Goal: Information Seeking & Learning: Check status

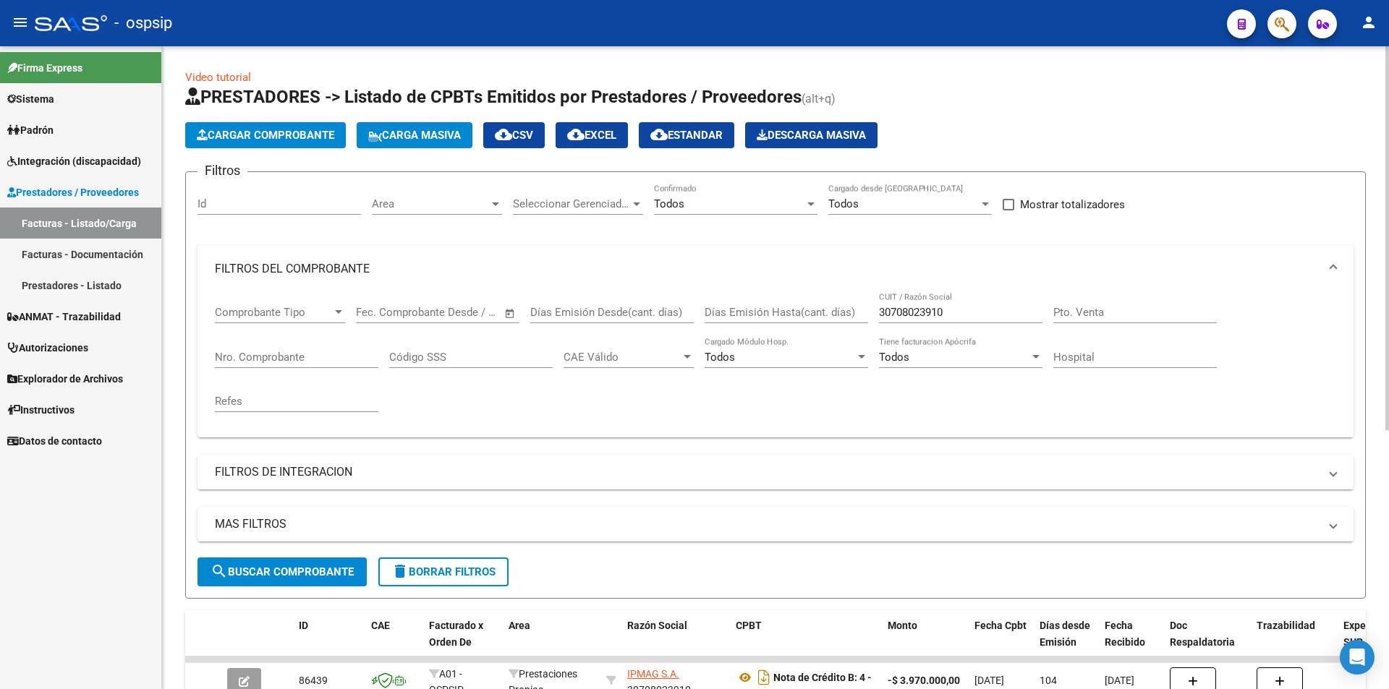
click at [972, 311] on input "30708023910" at bounding box center [961, 312] width 164 height 13
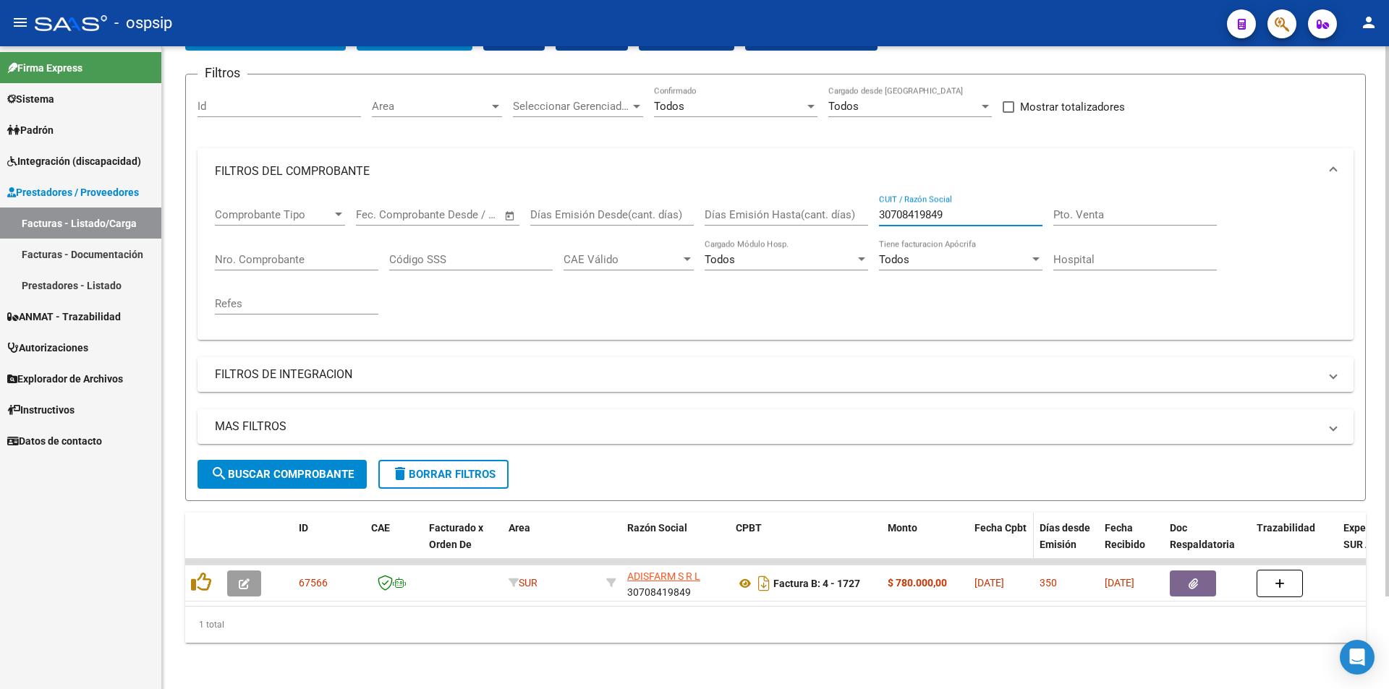
scroll to position [109, 0]
type input "30708419849"
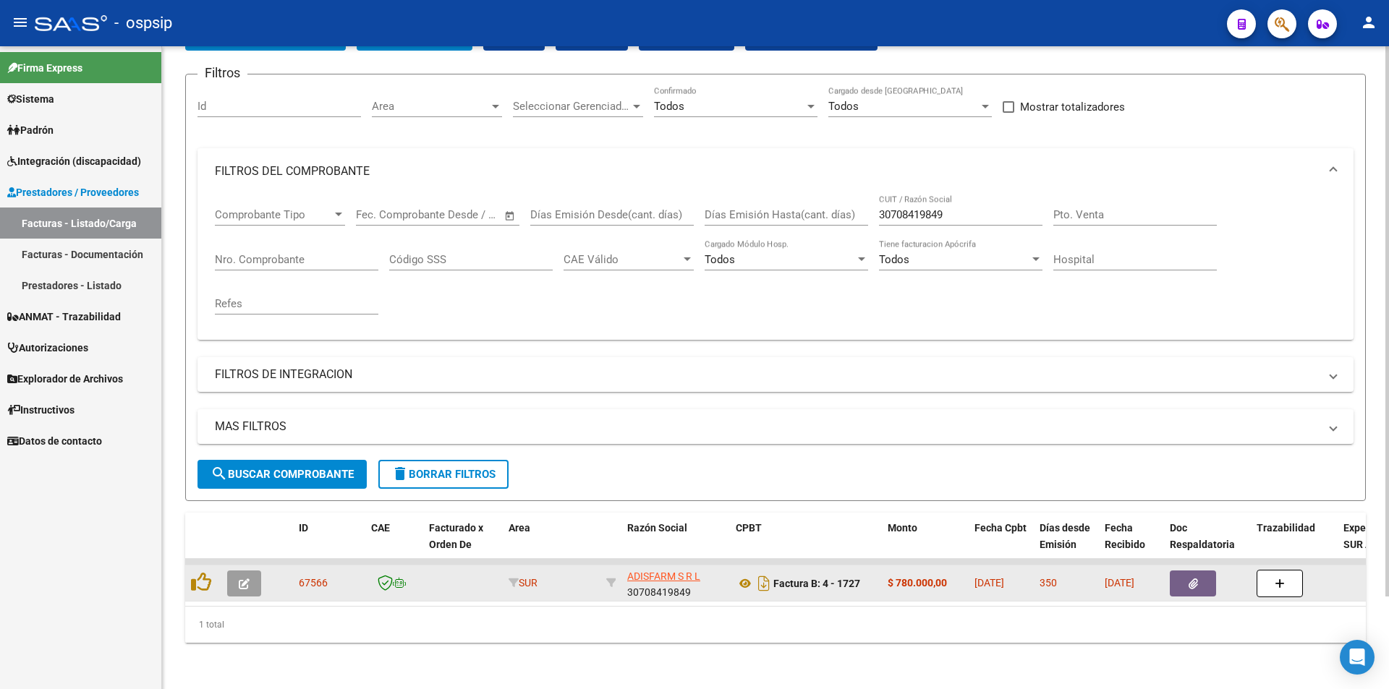
click at [1186, 571] on button "button" at bounding box center [1193, 584] width 46 height 26
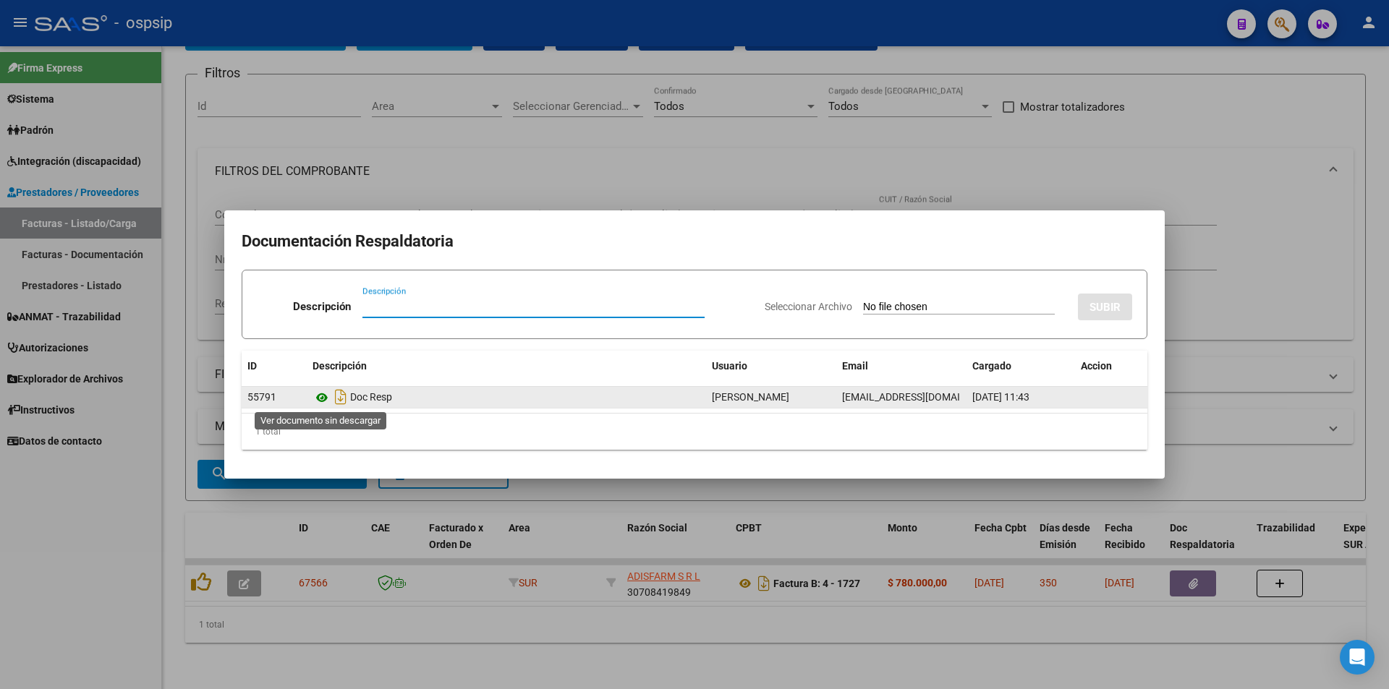
click at [323, 399] on icon at bounding box center [322, 397] width 19 height 17
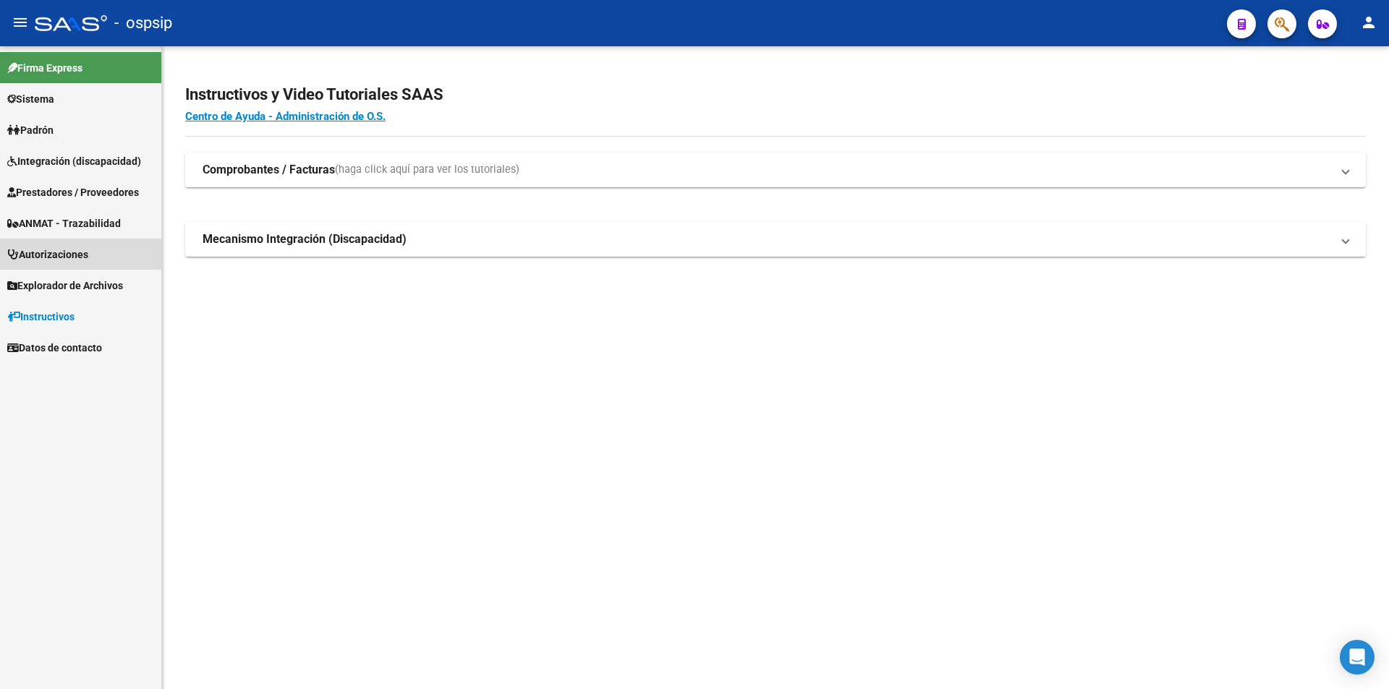
click at [60, 258] on span "Autorizaciones" at bounding box center [47, 255] width 81 height 16
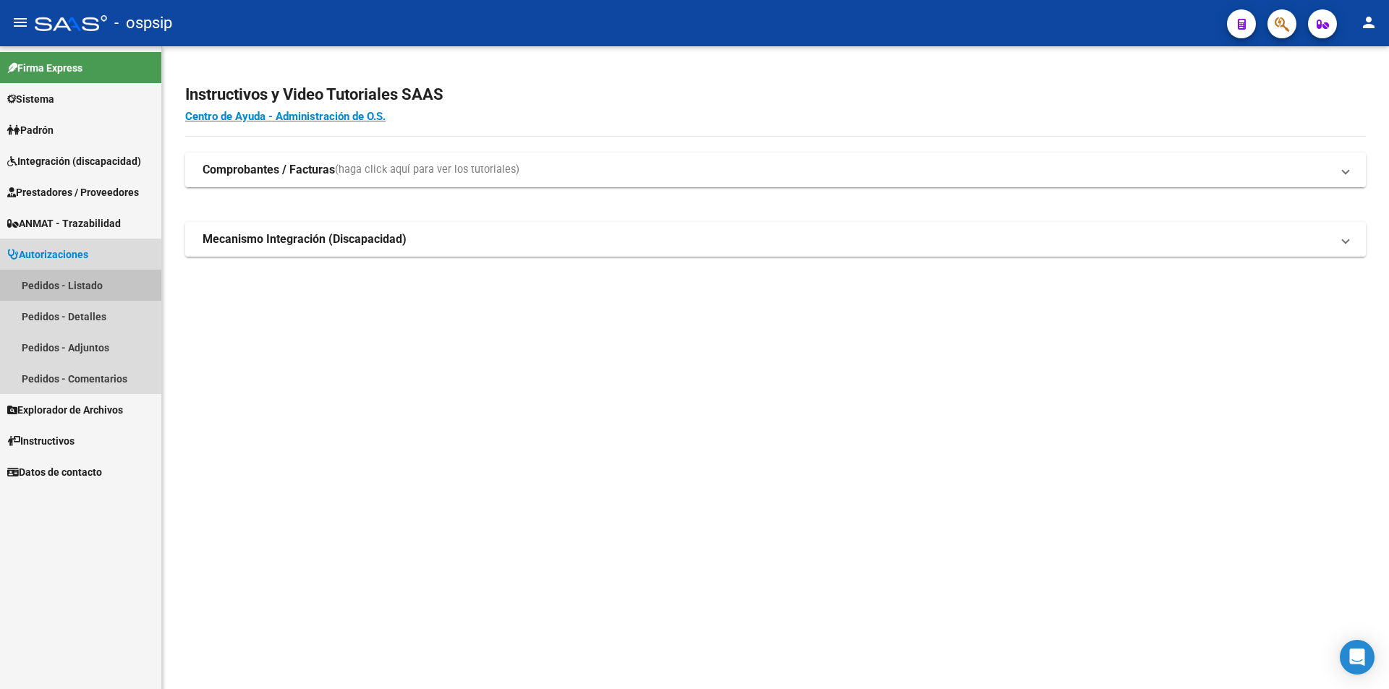
click at [61, 288] on link "Pedidos - Listado" at bounding box center [80, 285] width 161 height 31
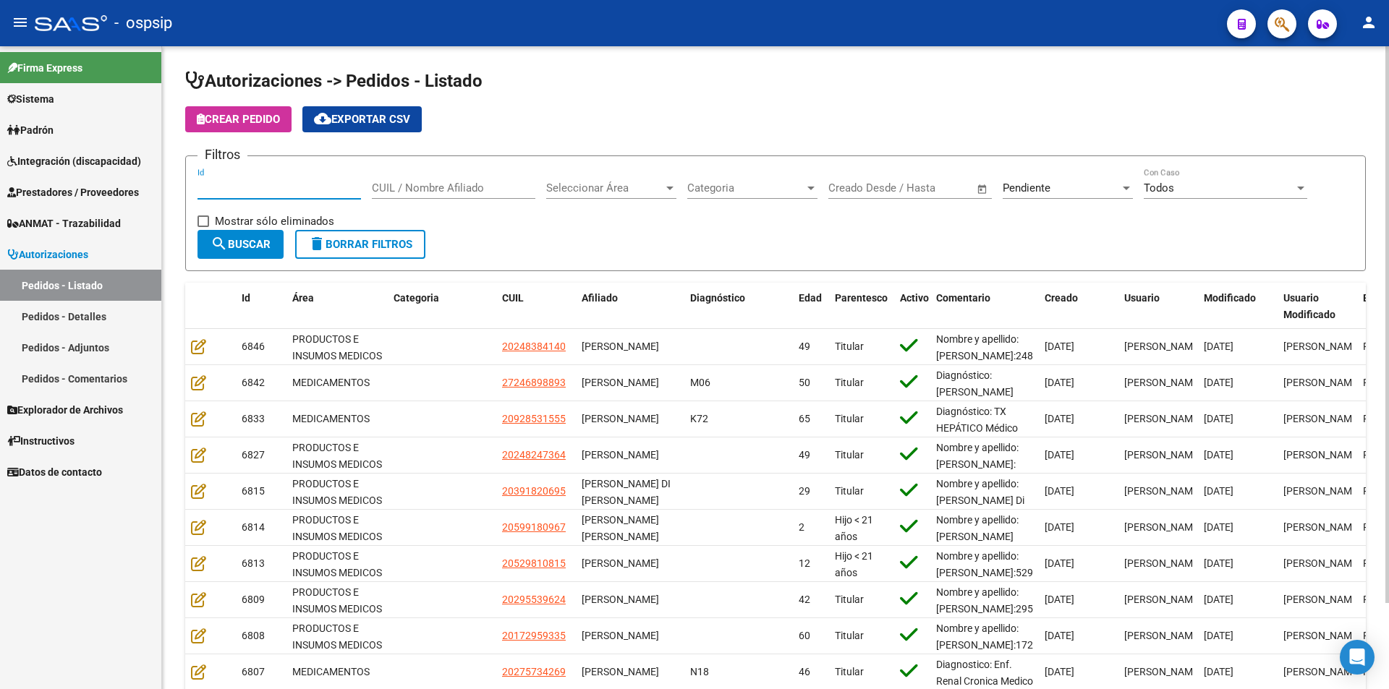
click at [225, 192] on input "Id" at bounding box center [280, 188] width 164 height 13
type input "3377"
click at [667, 187] on div at bounding box center [669, 189] width 7 height 4
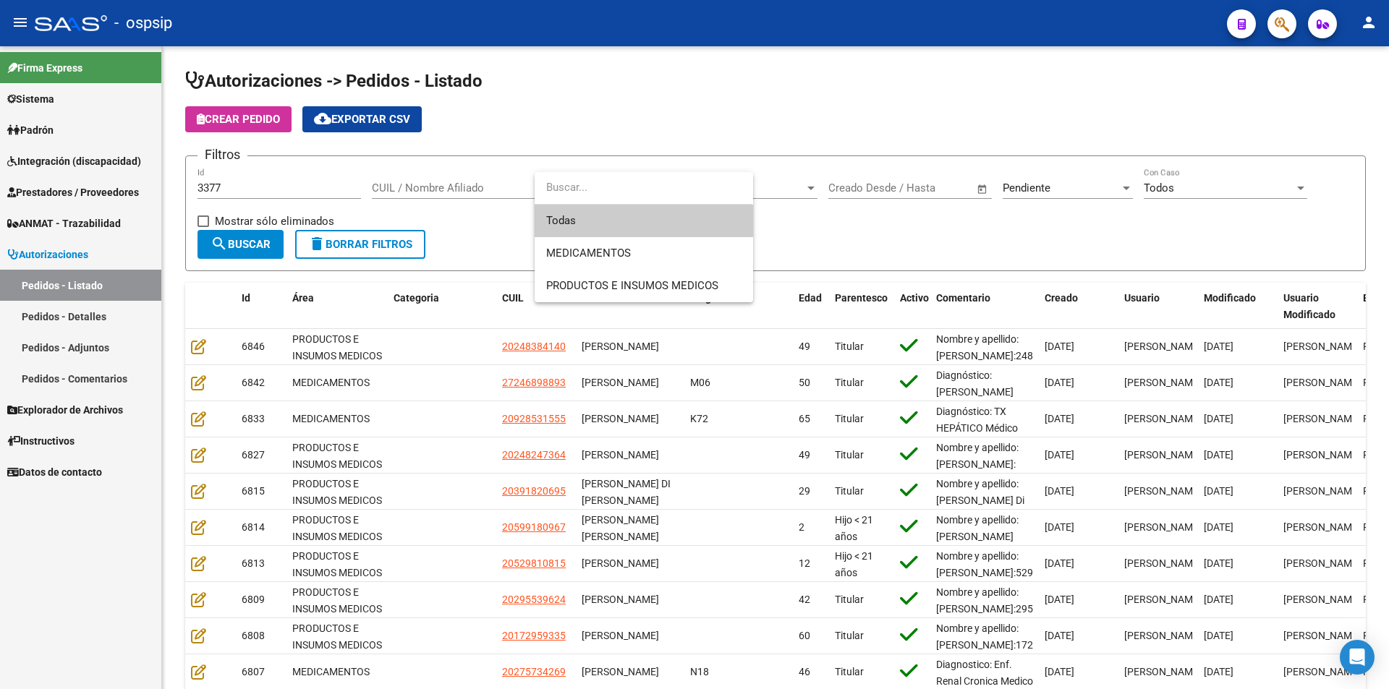
click at [579, 227] on span "Todas" at bounding box center [643, 221] width 195 height 33
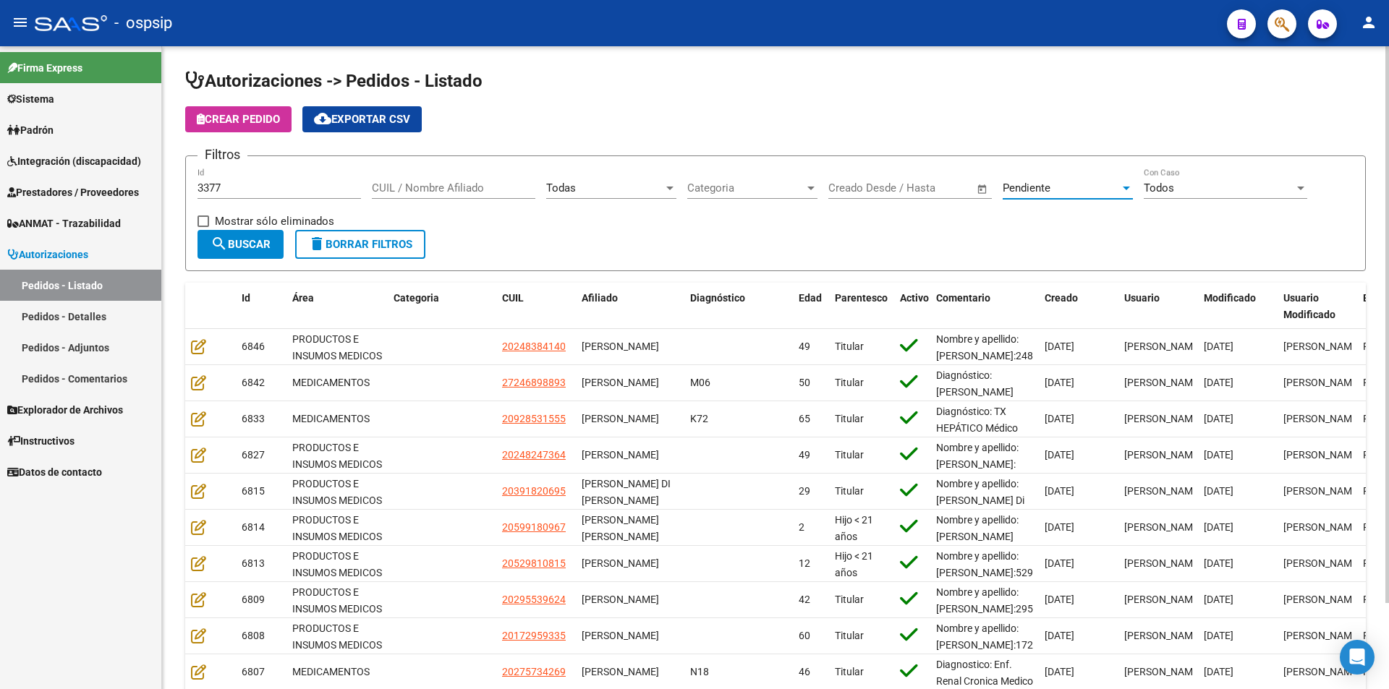
click at [1126, 188] on div at bounding box center [1126, 189] width 7 height 4
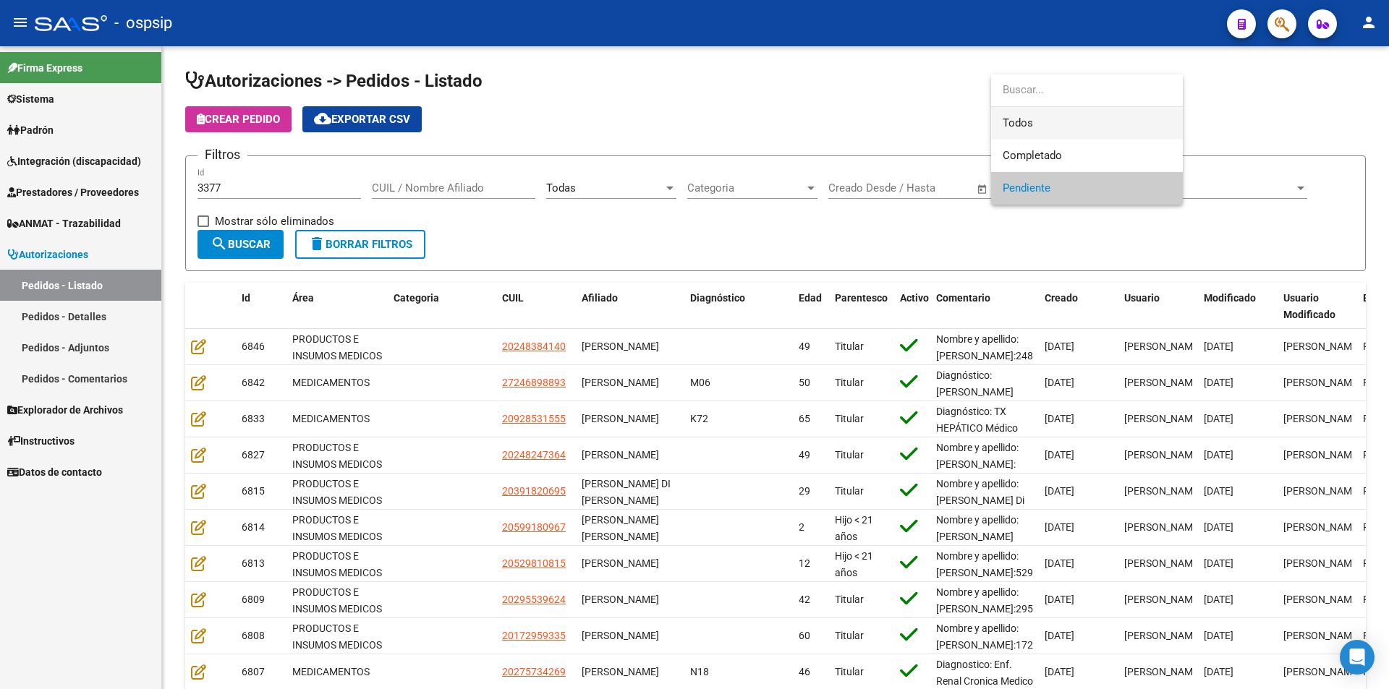
click at [1035, 122] on span "Todos" at bounding box center [1087, 123] width 169 height 33
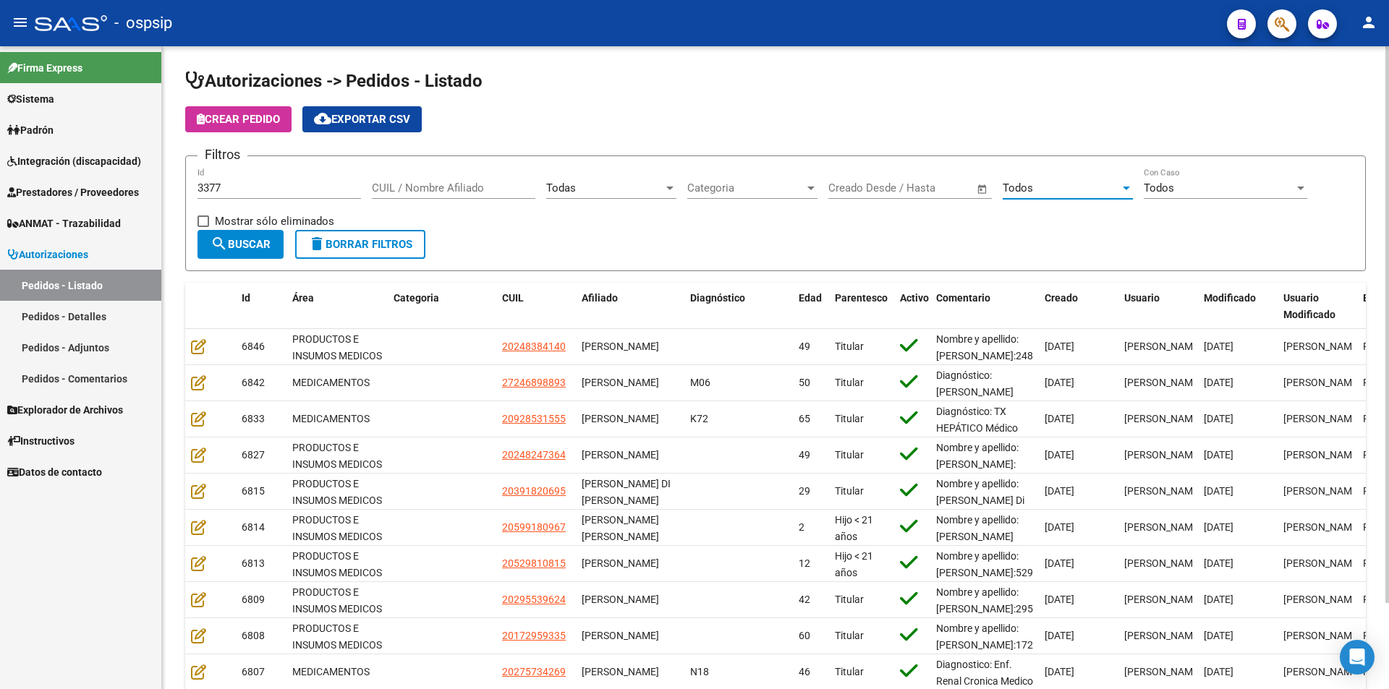
click at [255, 245] on span "search Buscar" at bounding box center [241, 244] width 60 height 13
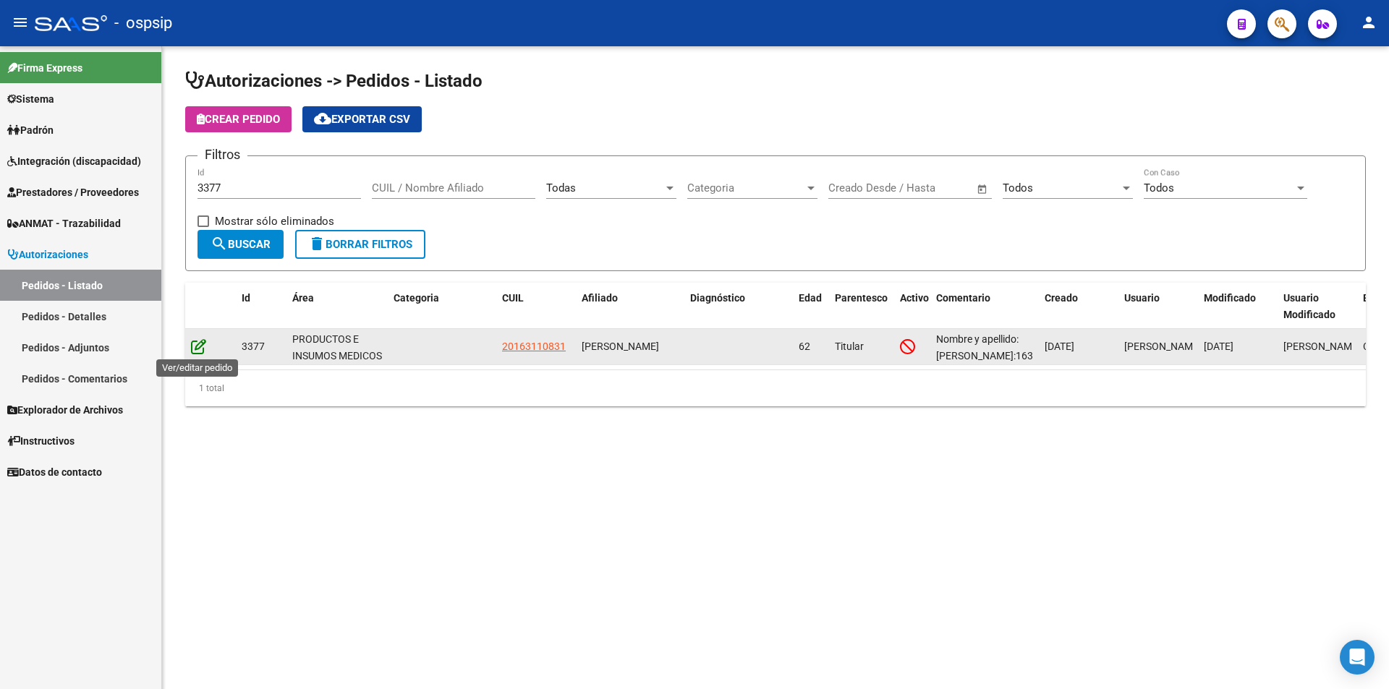
click at [198, 349] on icon at bounding box center [198, 347] width 15 height 16
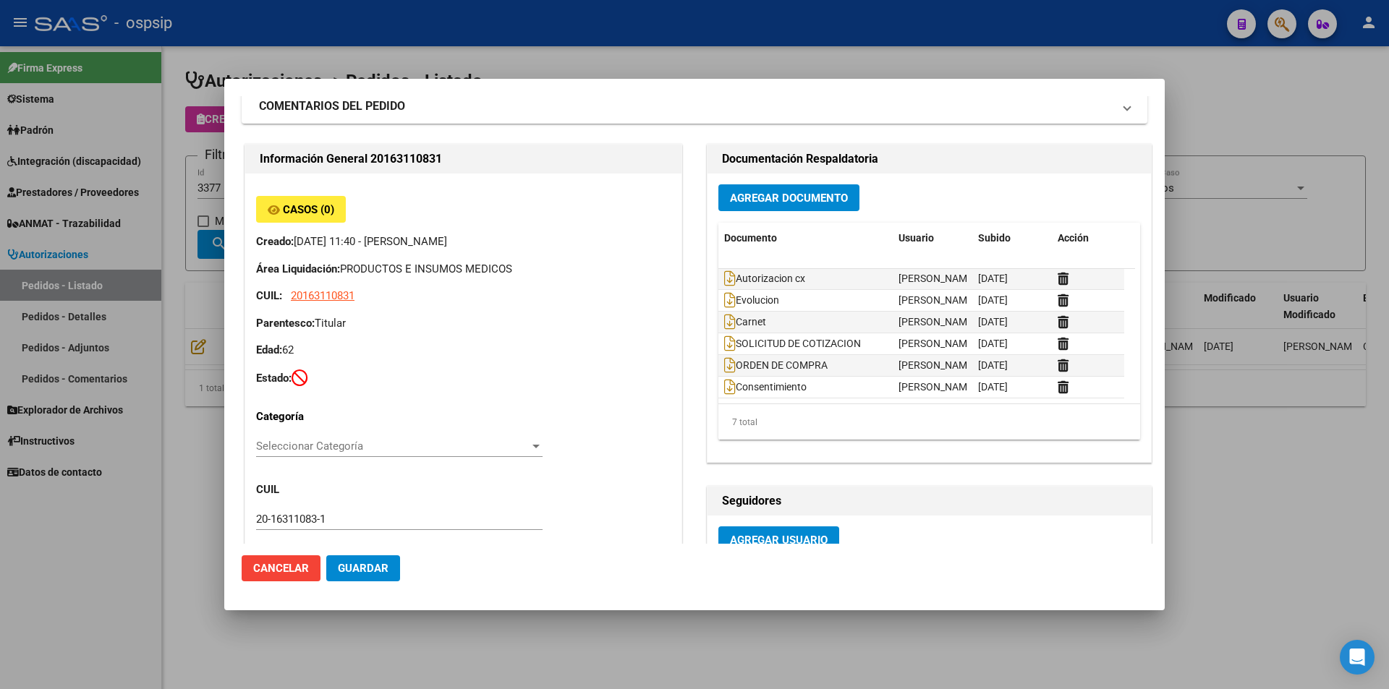
scroll to position [72, 0]
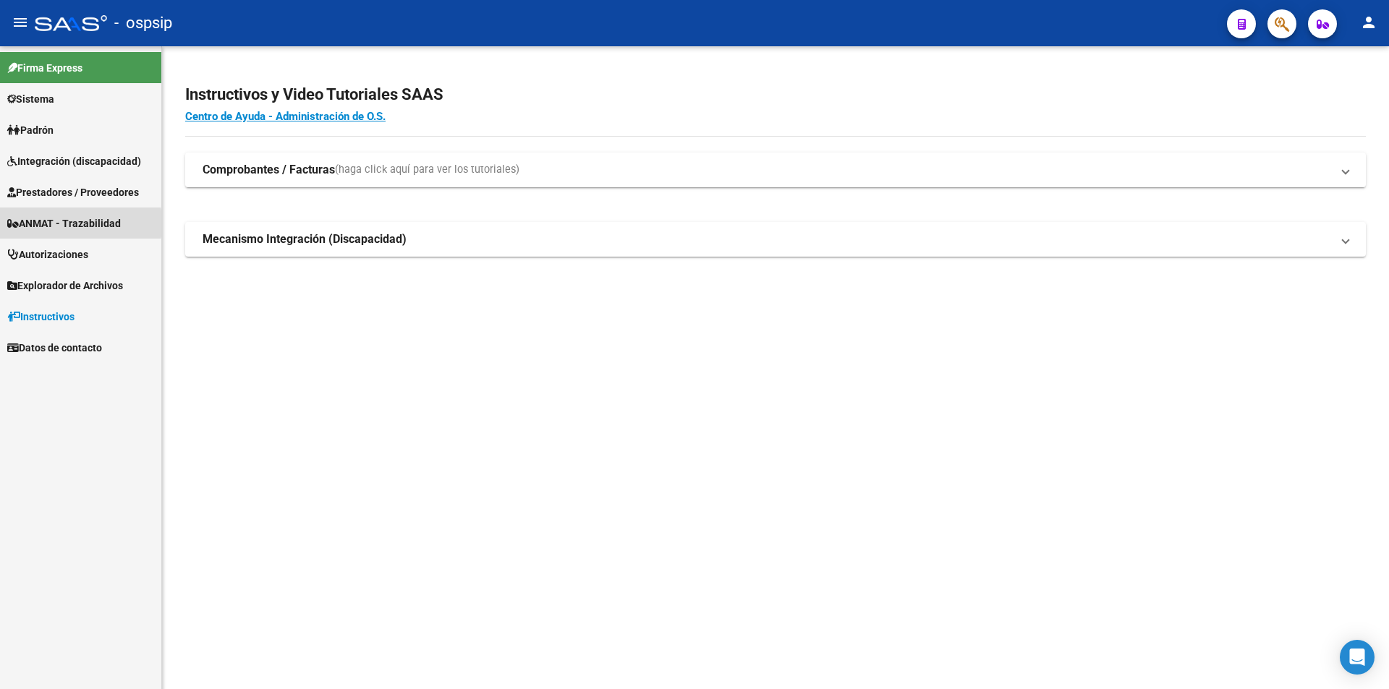
click at [41, 224] on span "ANMAT - Trazabilidad" at bounding box center [64, 224] width 114 height 16
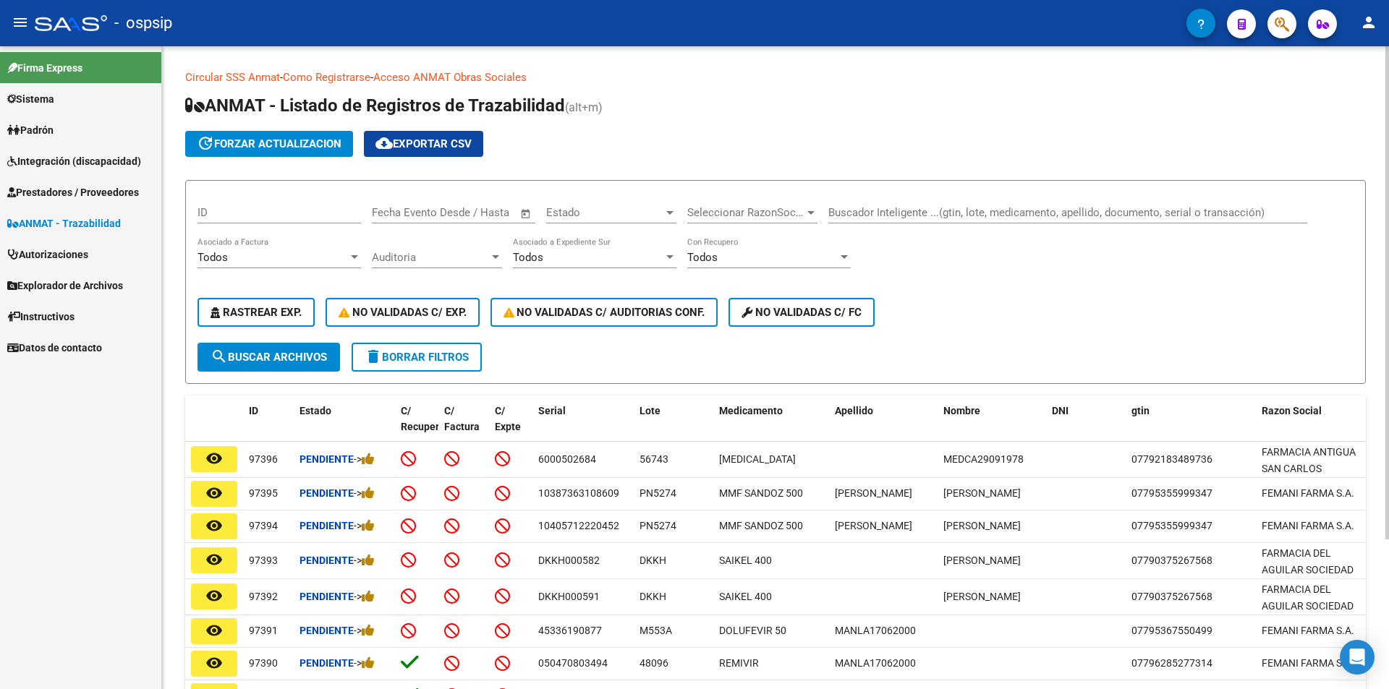
click at [880, 203] on div "Buscador Inteligente ...(gtin, lote, medicamento, apellido, documento, serial o…" at bounding box center [1067, 207] width 479 height 31
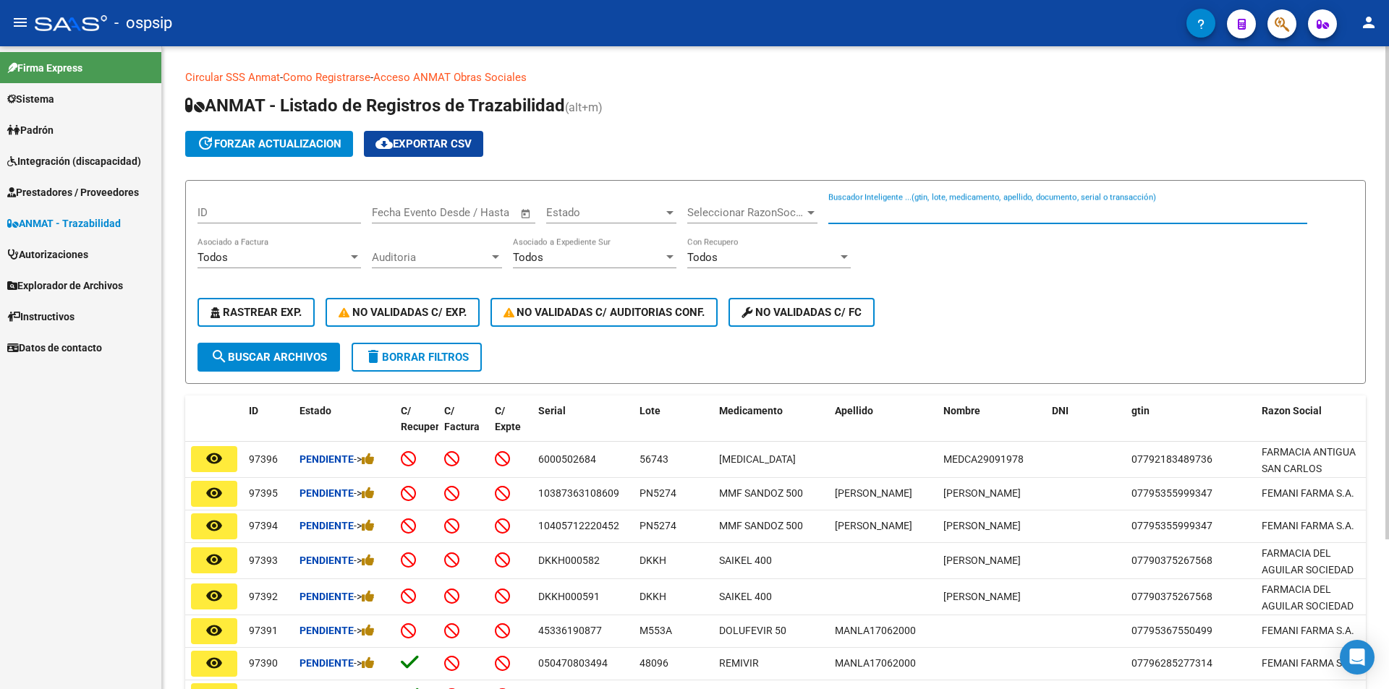
paste input "27219383571"
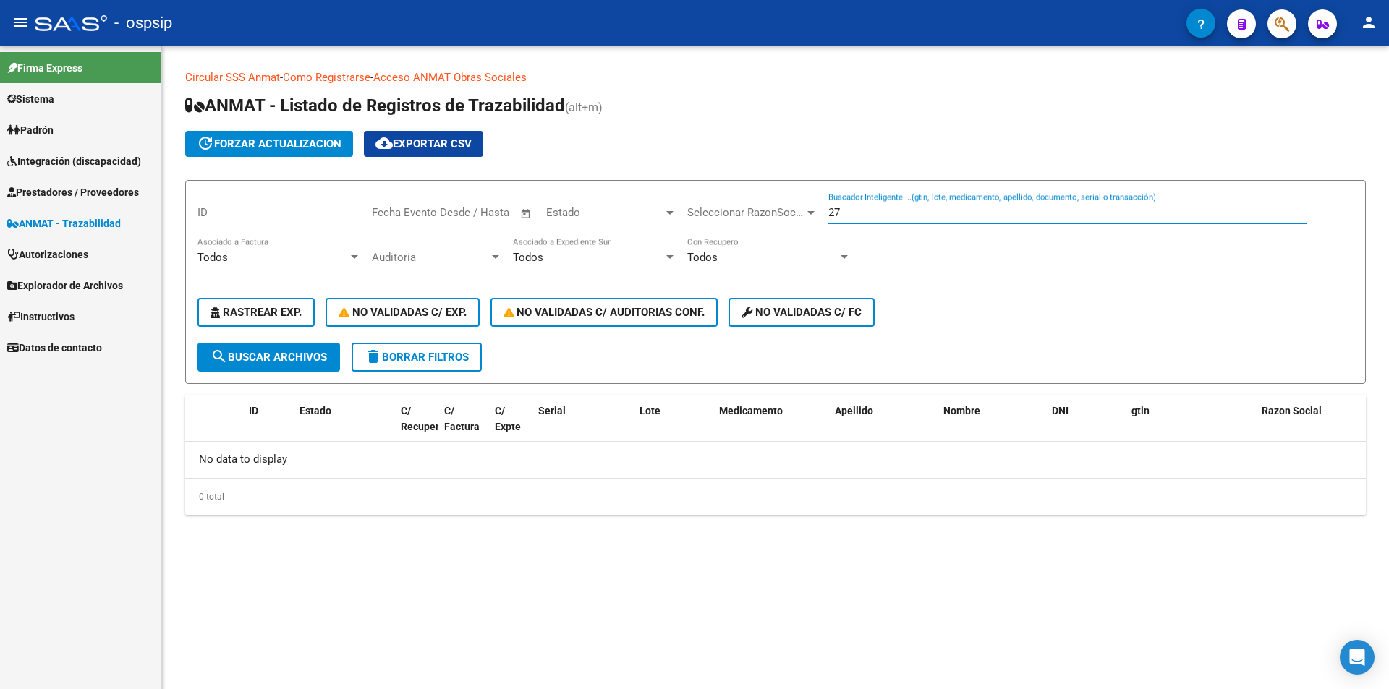
type input "2"
paste input "17287700"
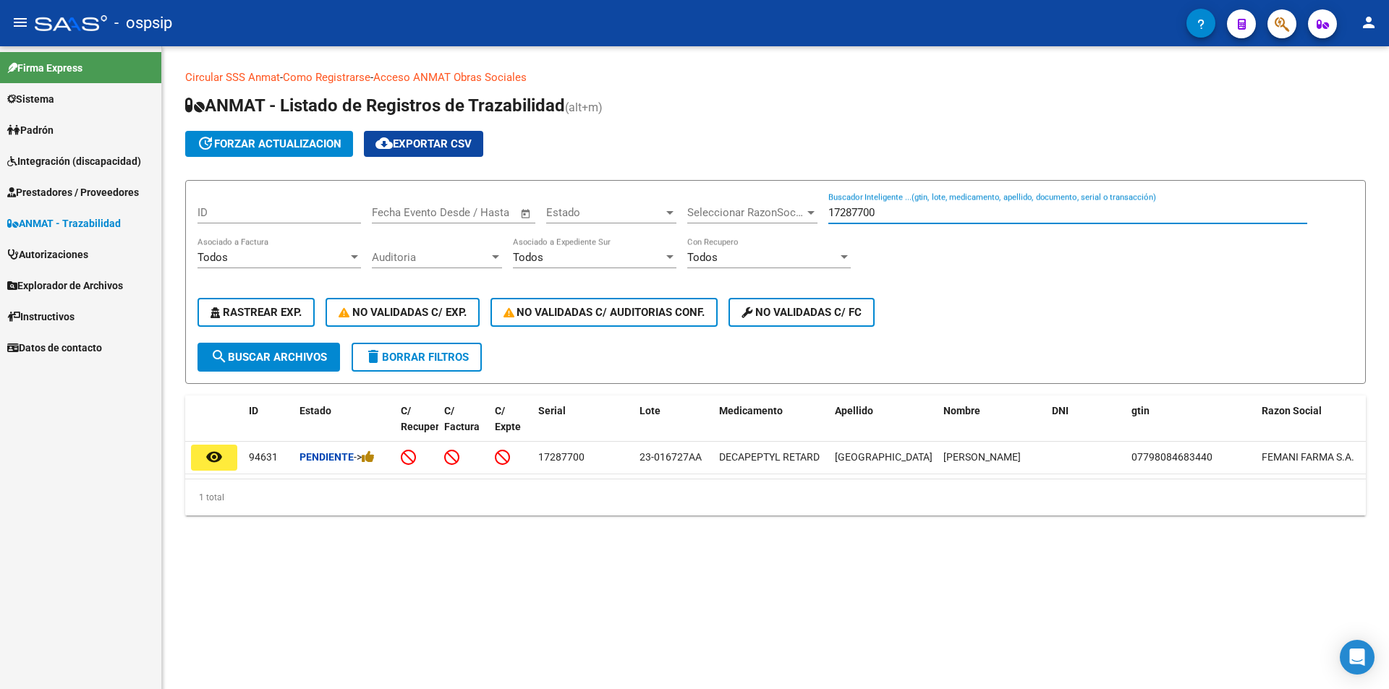
type input "17287700"
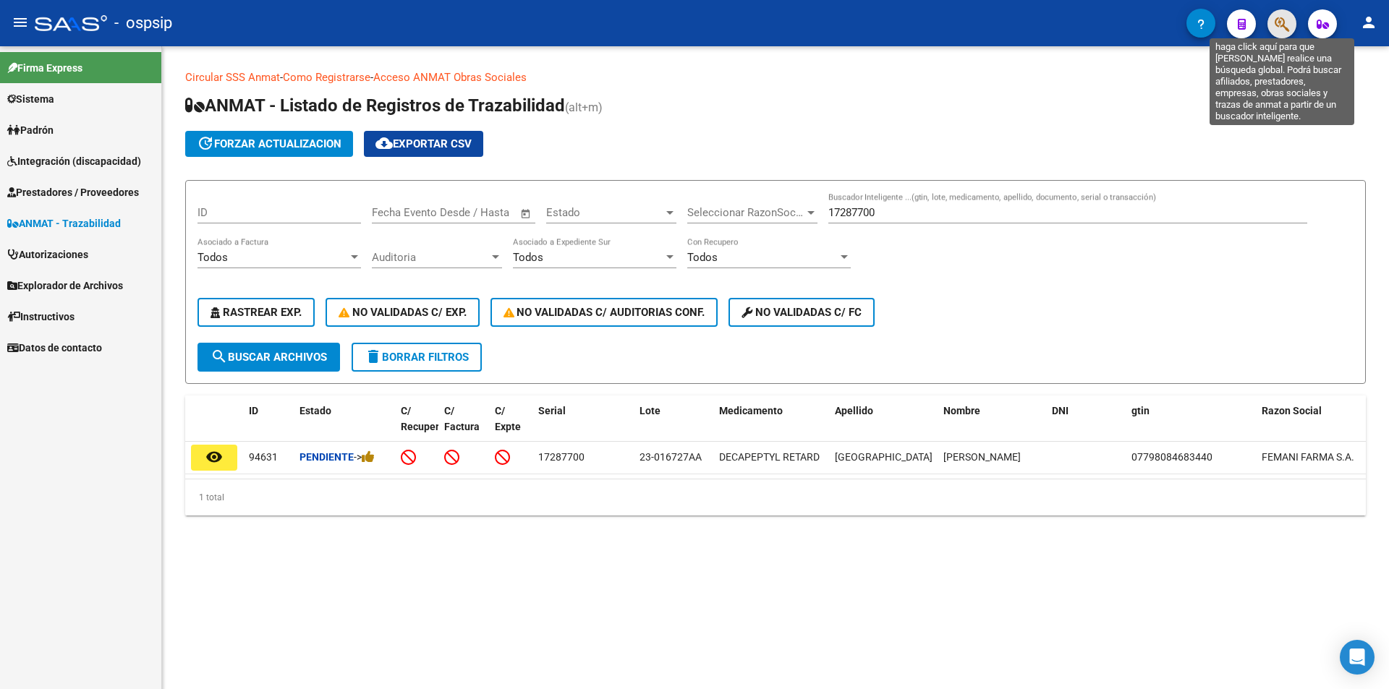
click at [1284, 25] on icon "button" at bounding box center [1282, 24] width 14 height 17
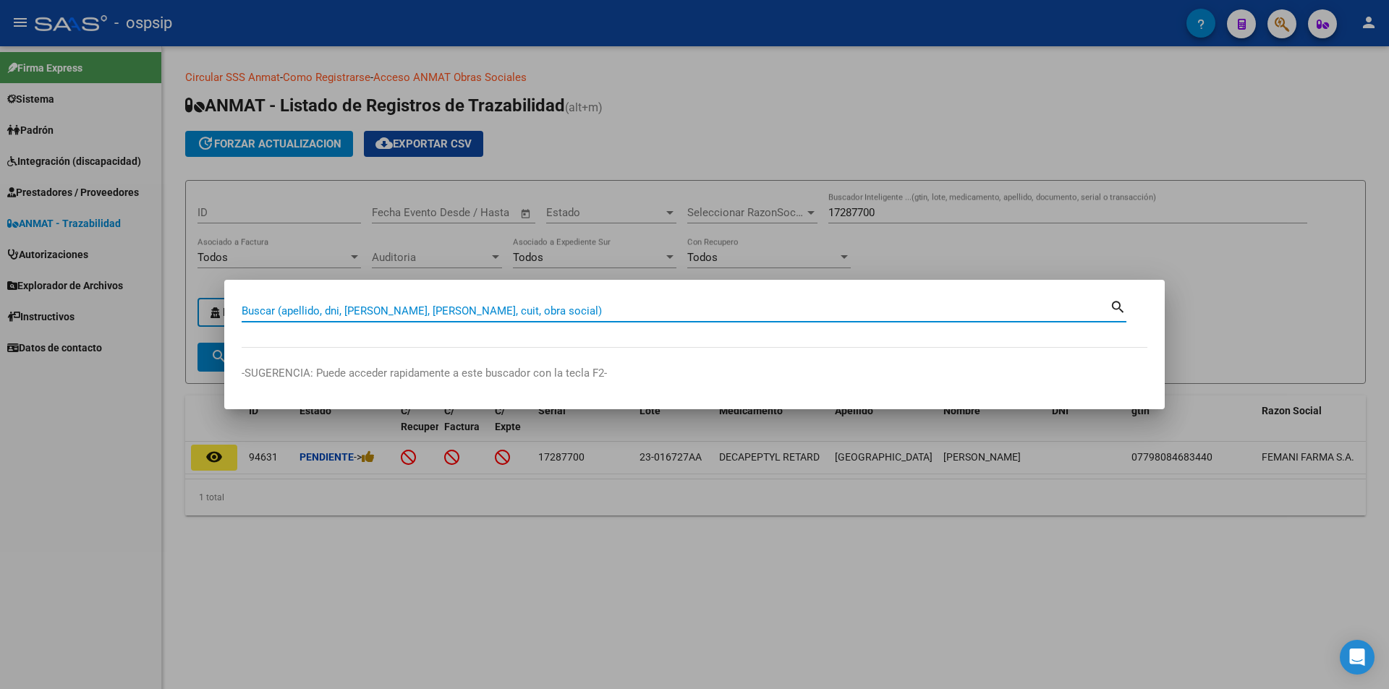
click at [261, 314] on input "Buscar (apellido, dni, cuil, nro traspaso, cuit, obra social)" at bounding box center [676, 311] width 868 height 13
type input "70463563"
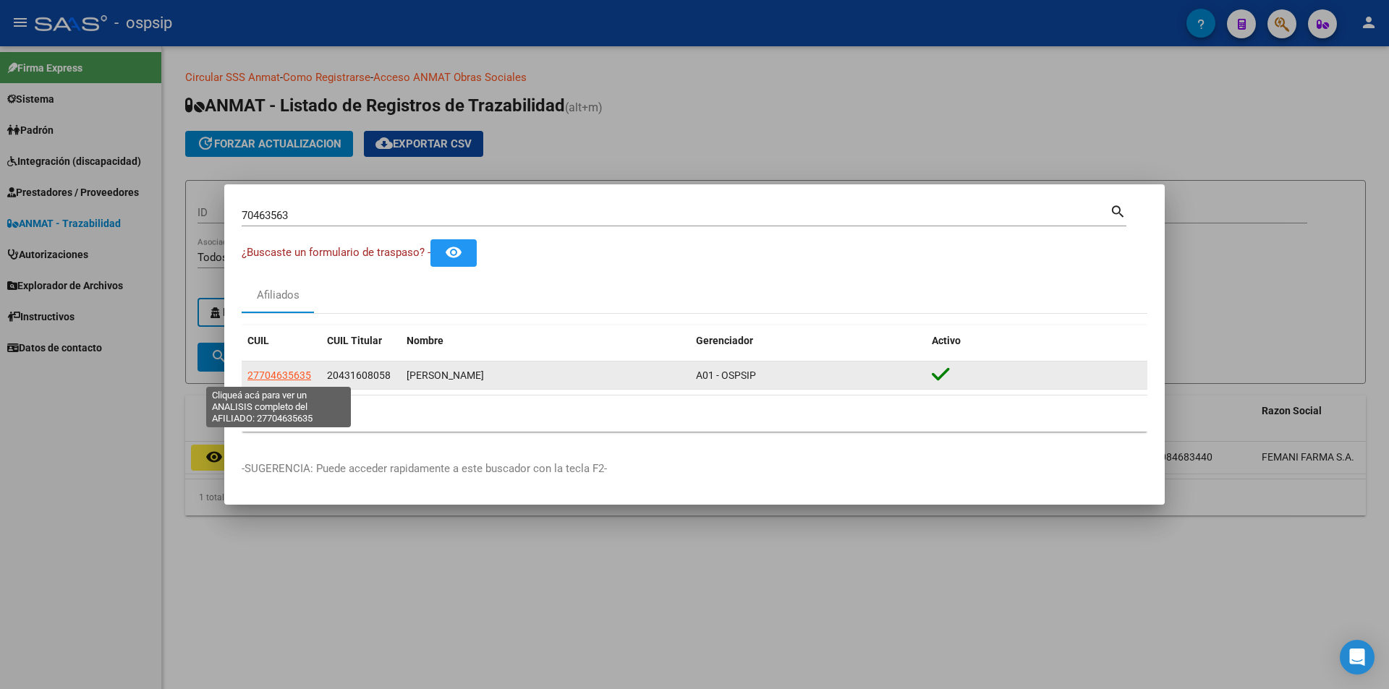
click at [276, 375] on span "27704635635" at bounding box center [279, 376] width 64 height 12
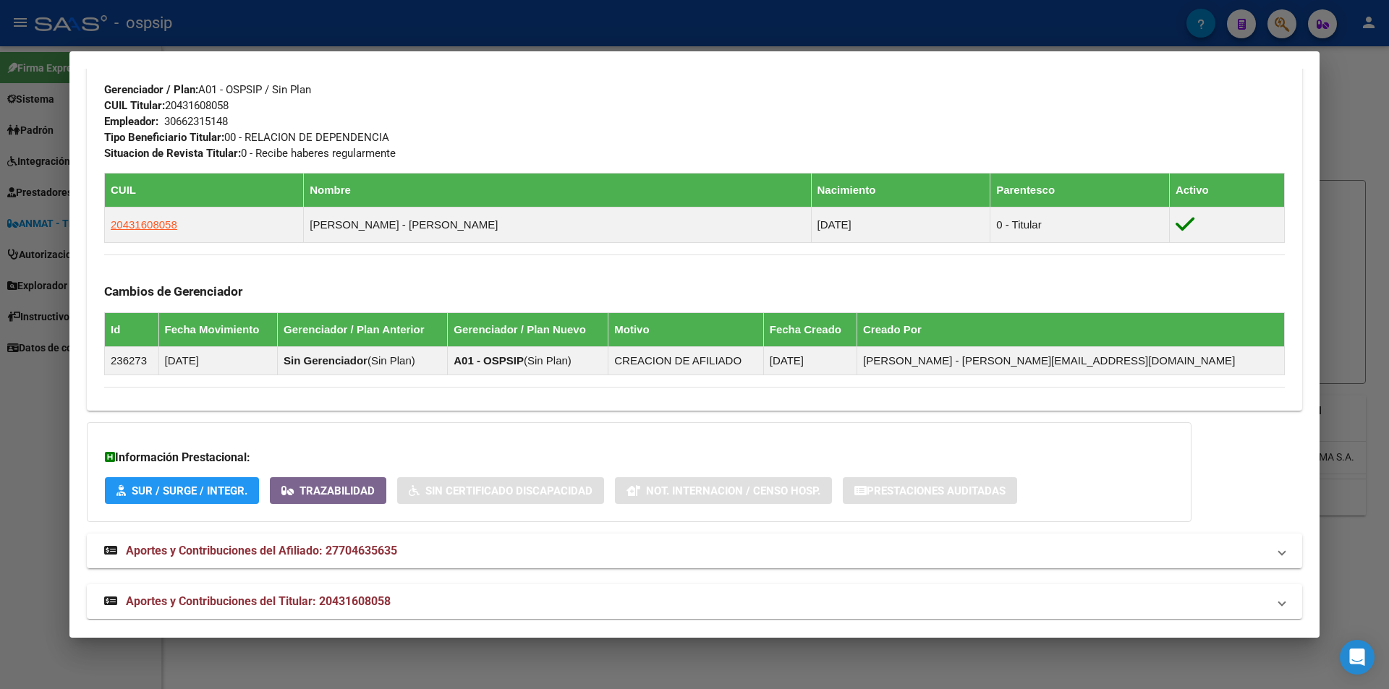
scroll to position [694, 0]
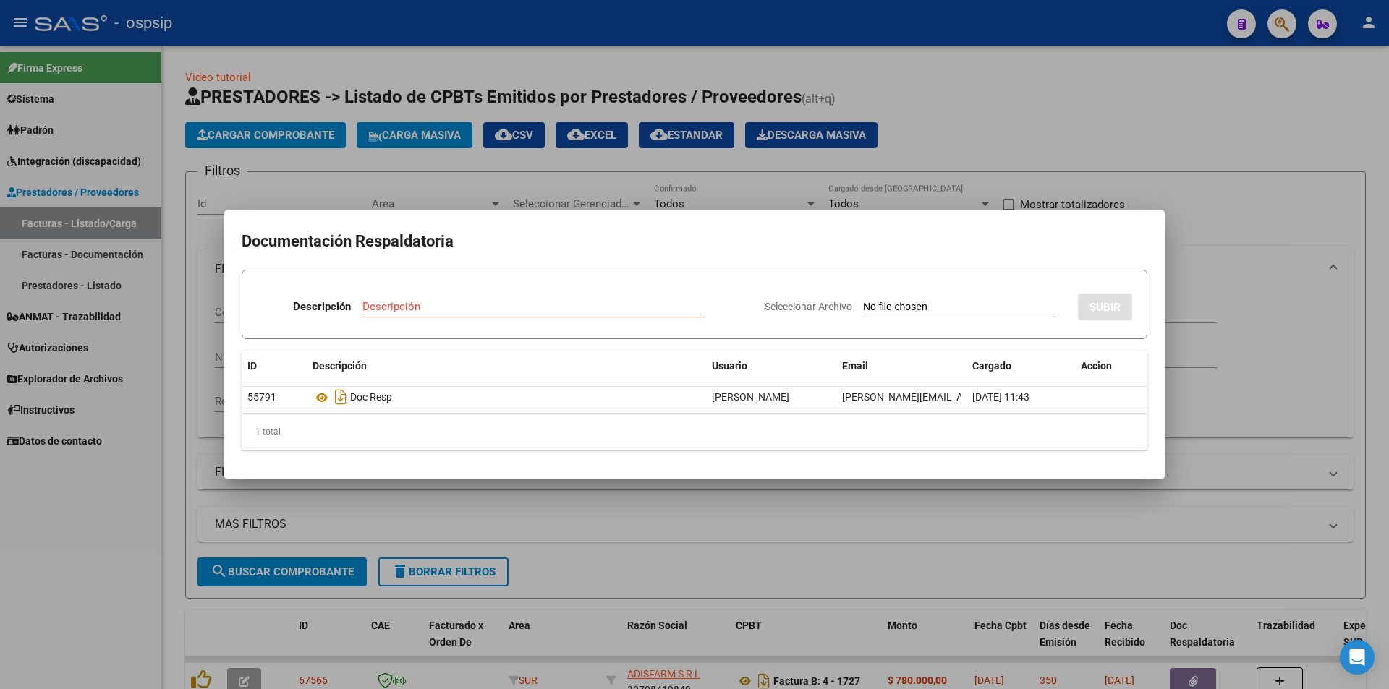
scroll to position [109, 0]
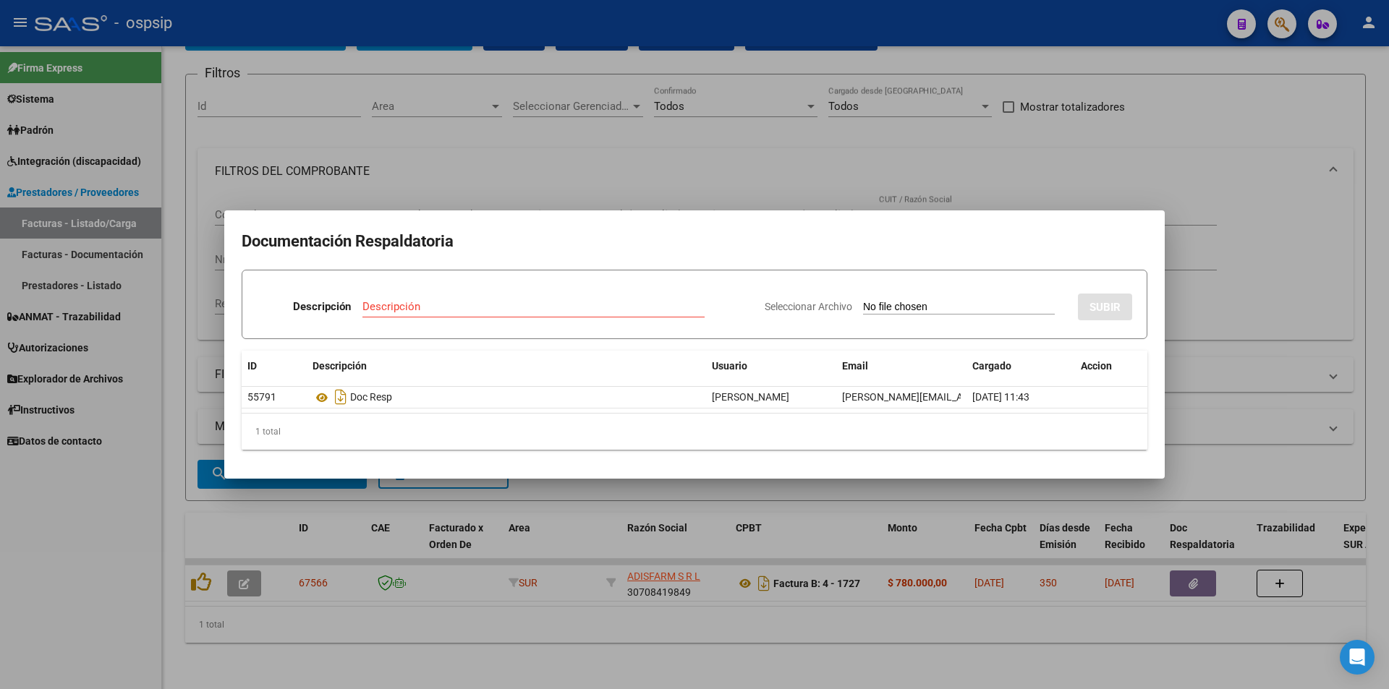
click at [143, 502] on div at bounding box center [694, 344] width 1389 height 689
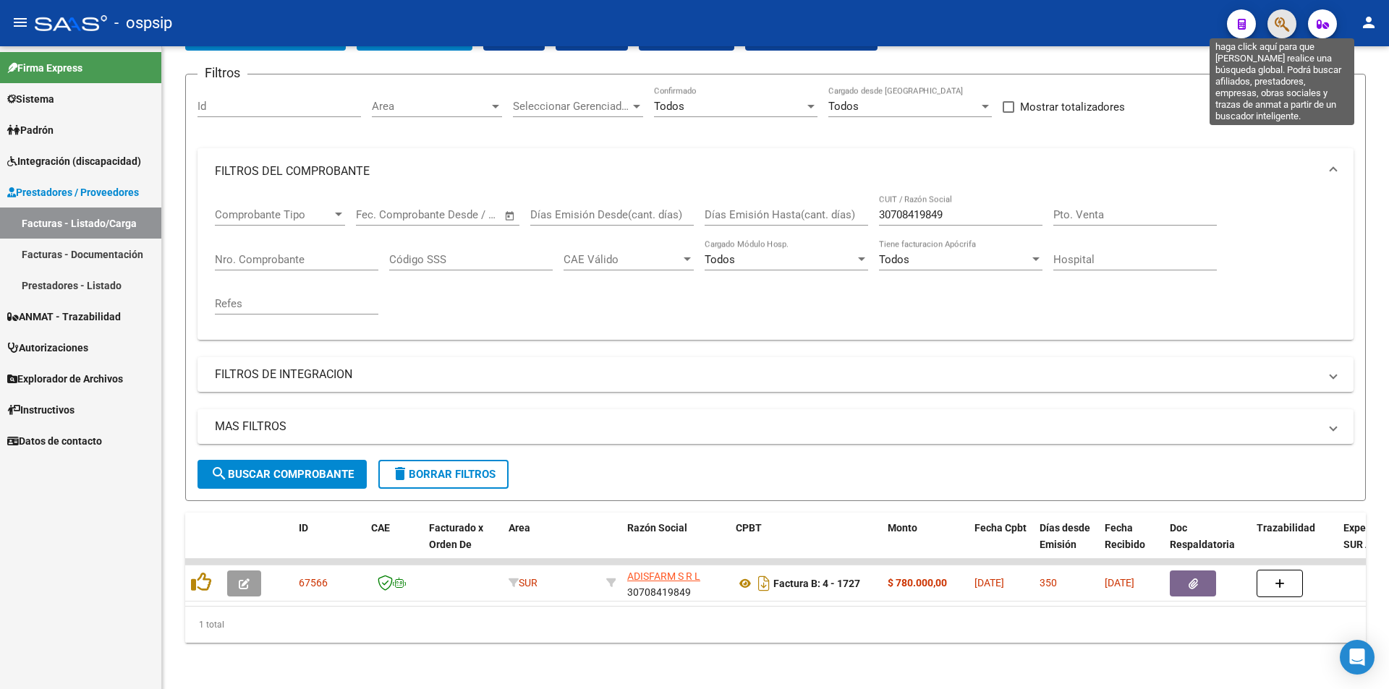
click at [1275, 23] on icon "button" at bounding box center [1282, 24] width 14 height 17
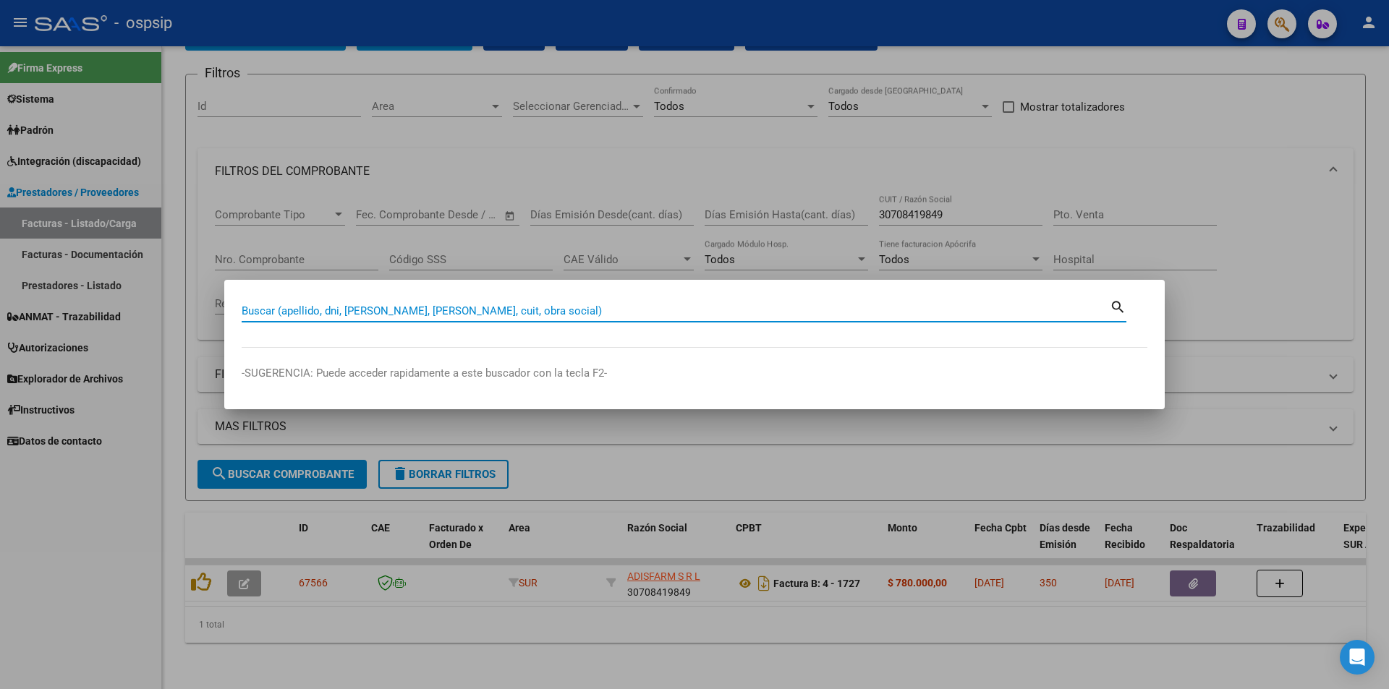
click at [269, 315] on input "Buscar (apellido, dni, cuil, nro traspaso, cuit, obra social)" at bounding box center [676, 311] width 868 height 13
type input "186332550"
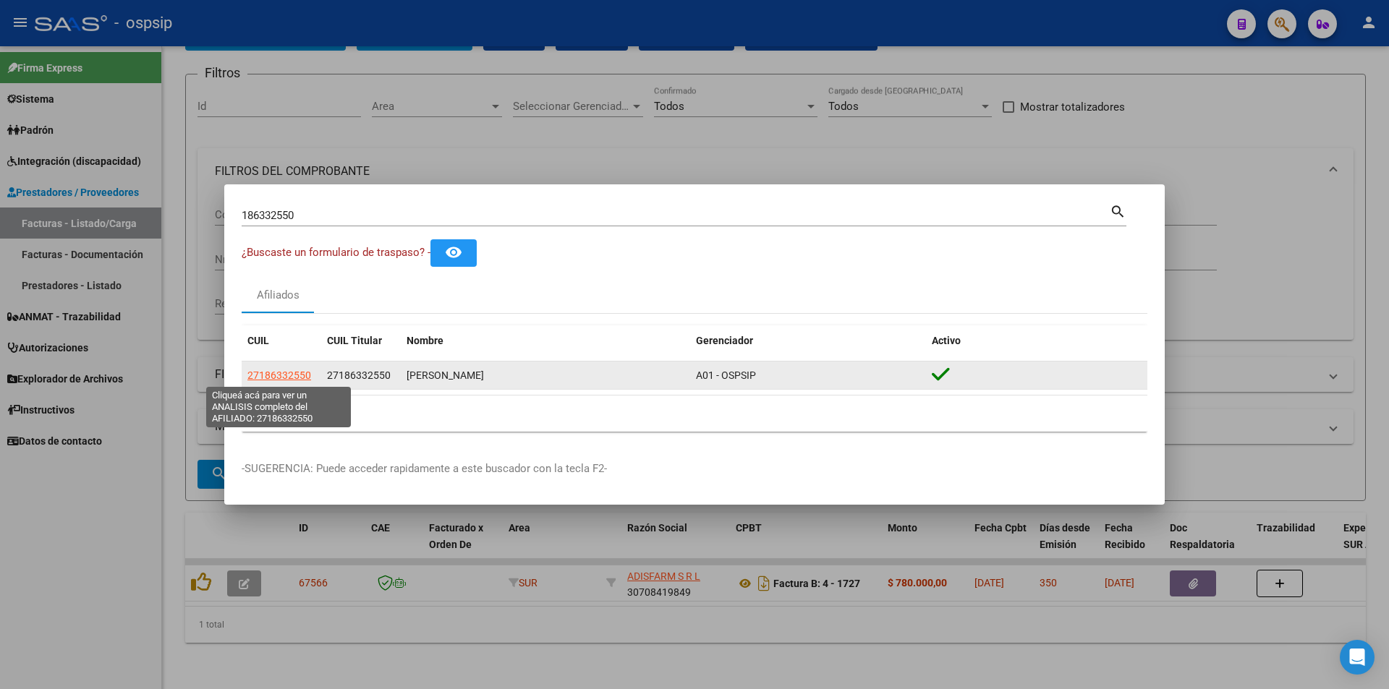
click at [284, 378] on span "27186332550" at bounding box center [279, 376] width 64 height 12
type textarea "27186332550"
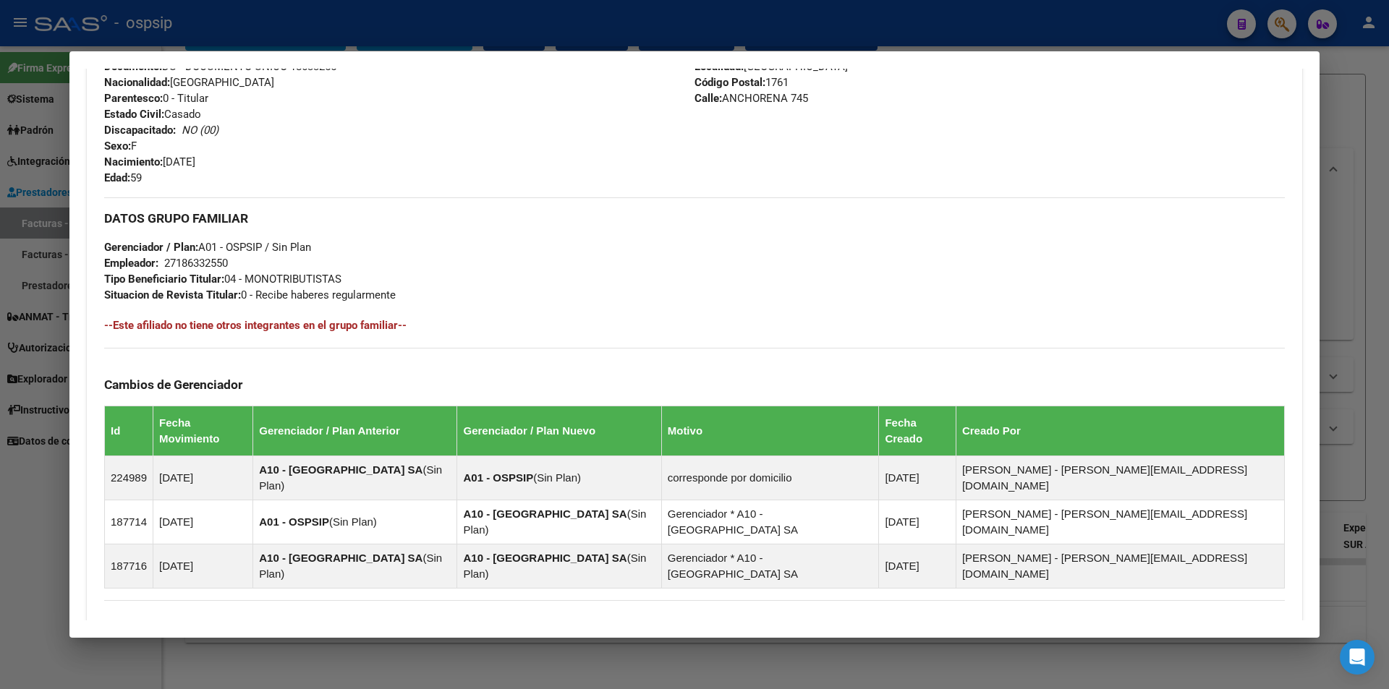
scroll to position [651, 0]
